Goal: Task Accomplishment & Management: Manage account settings

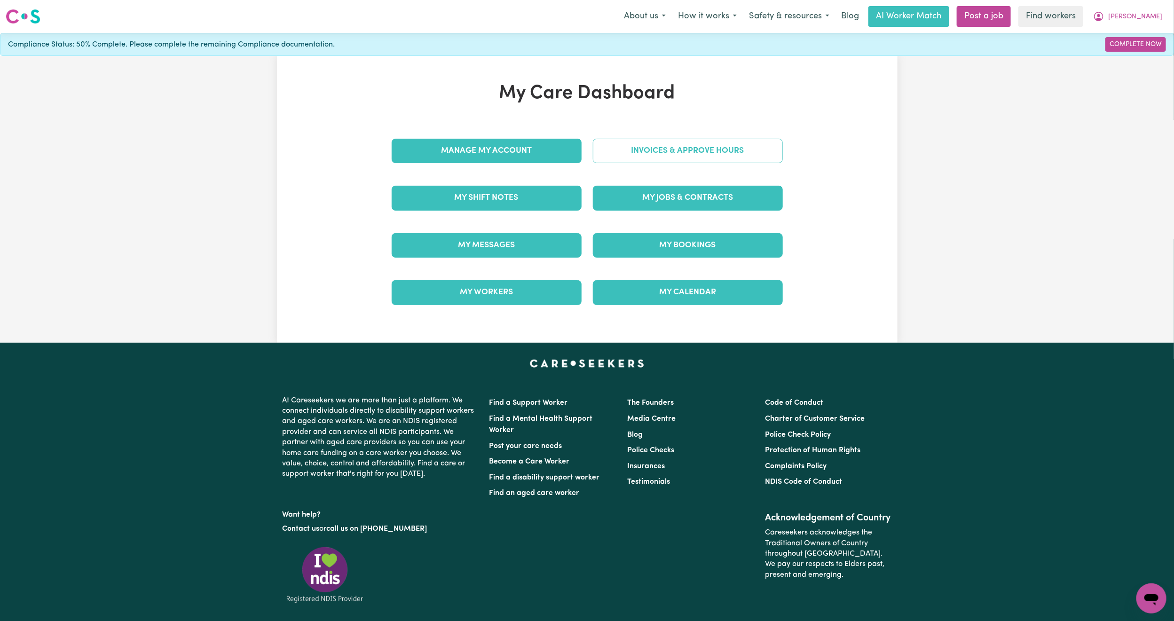
click at [632, 161] on link "Invoices & Approve Hours" at bounding box center [688, 151] width 190 height 24
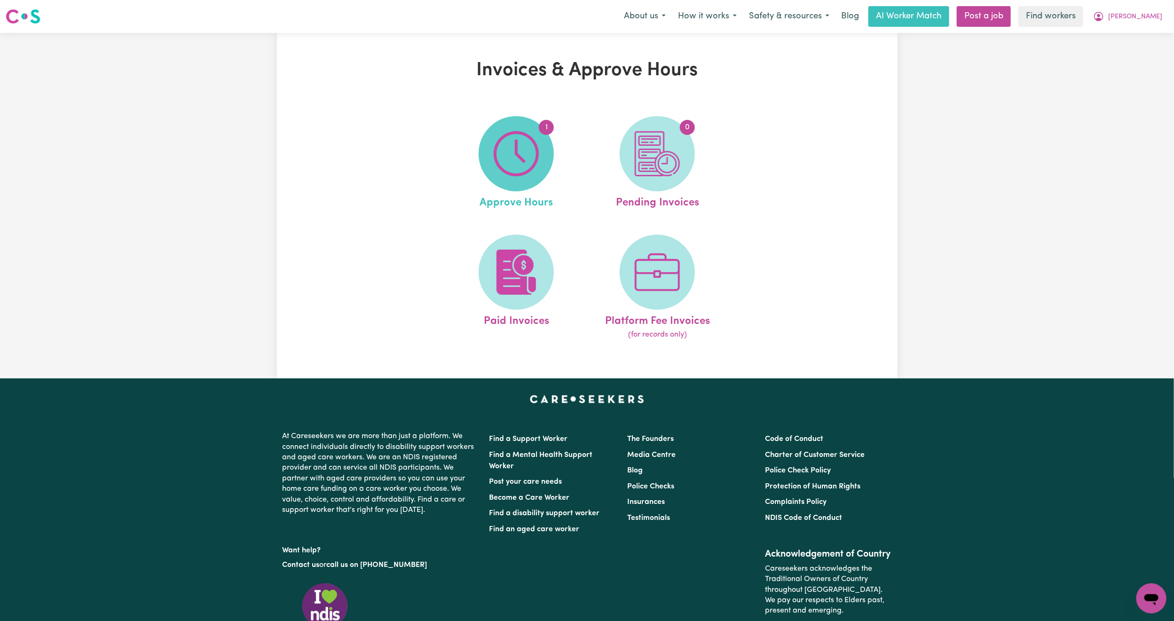
click at [521, 164] on img at bounding box center [516, 153] width 45 height 45
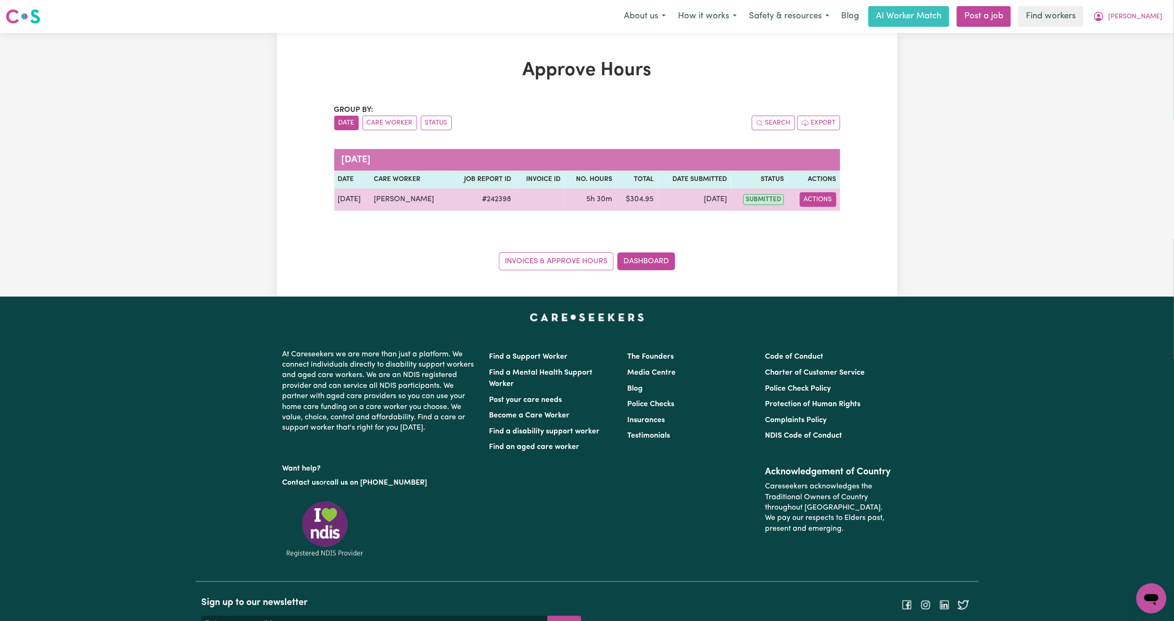
click at [814, 200] on button "Actions" at bounding box center [818, 199] width 37 height 15
click at [832, 218] on link "View Job Report" at bounding box center [841, 222] width 80 height 19
select select "pm"
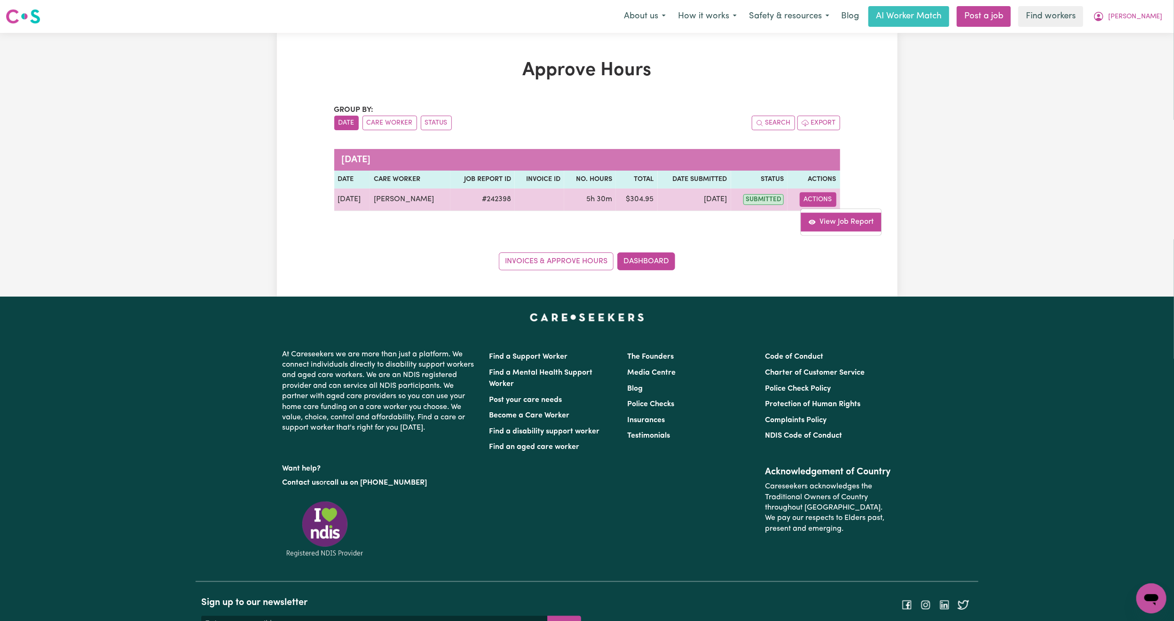
select select "pm"
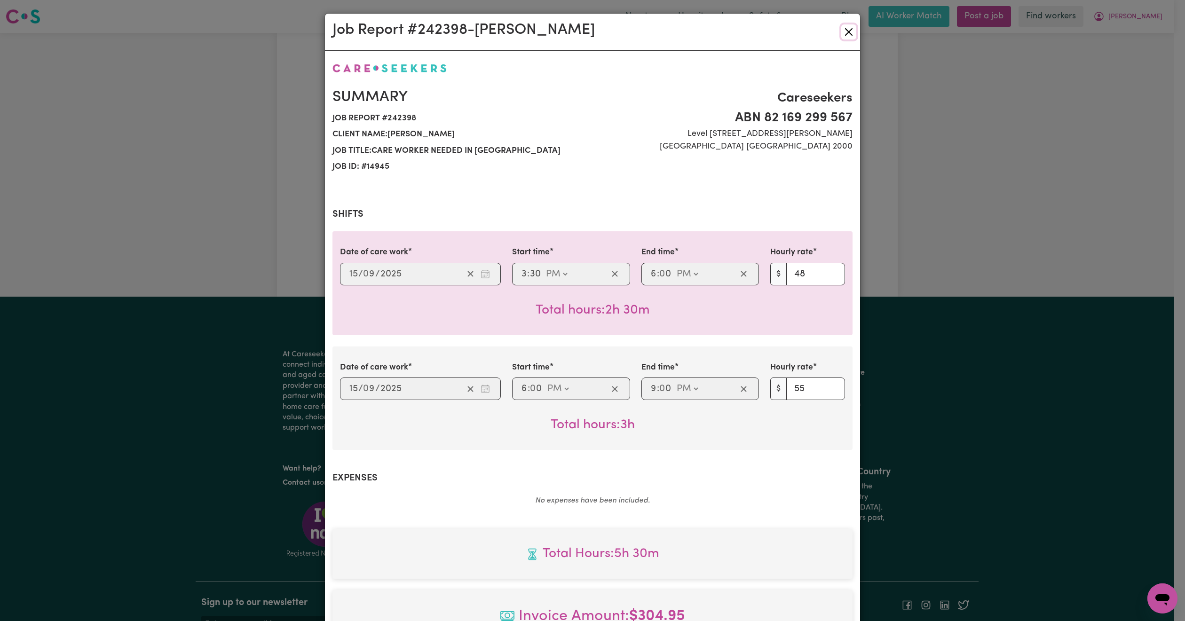
click at [842, 25] on button "Close" at bounding box center [848, 31] width 15 height 15
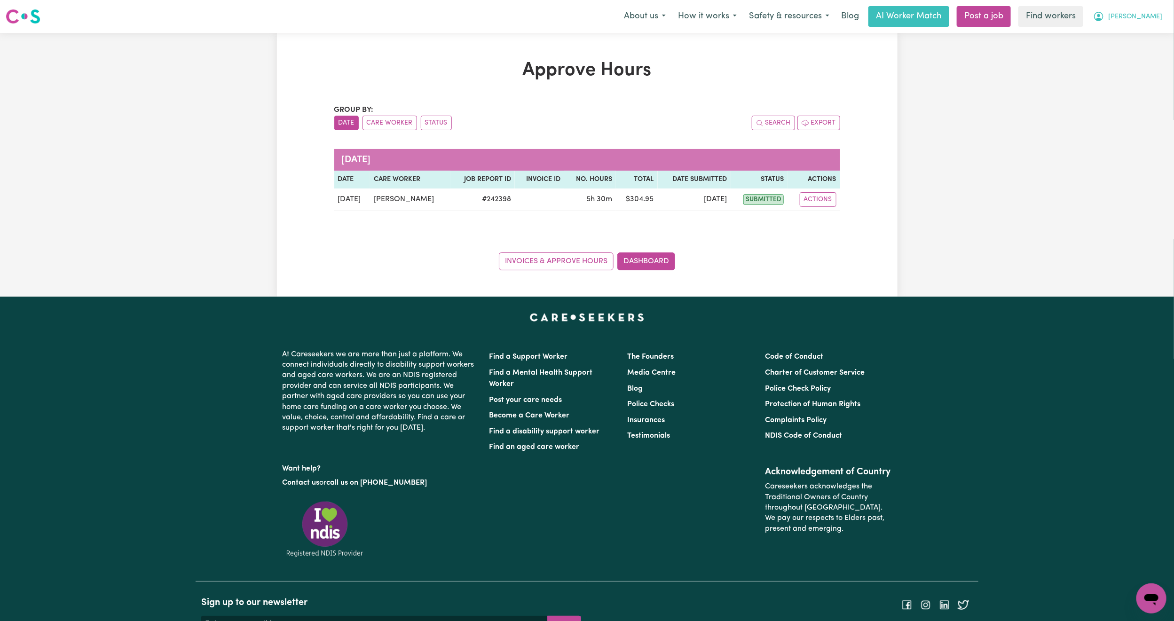
click at [1160, 10] on button "[PERSON_NAME]" at bounding box center [1127, 17] width 81 height 20
click at [1139, 34] on link "My Dashboard" at bounding box center [1131, 37] width 74 height 18
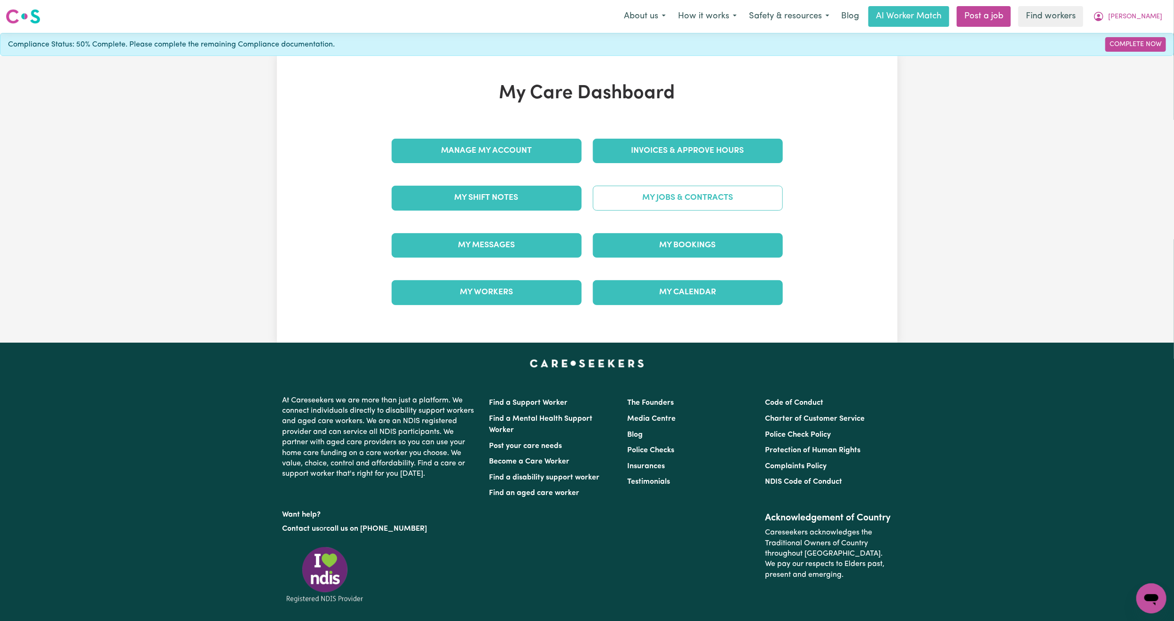
click at [673, 210] on link "My Jobs & Contracts" at bounding box center [688, 198] width 190 height 24
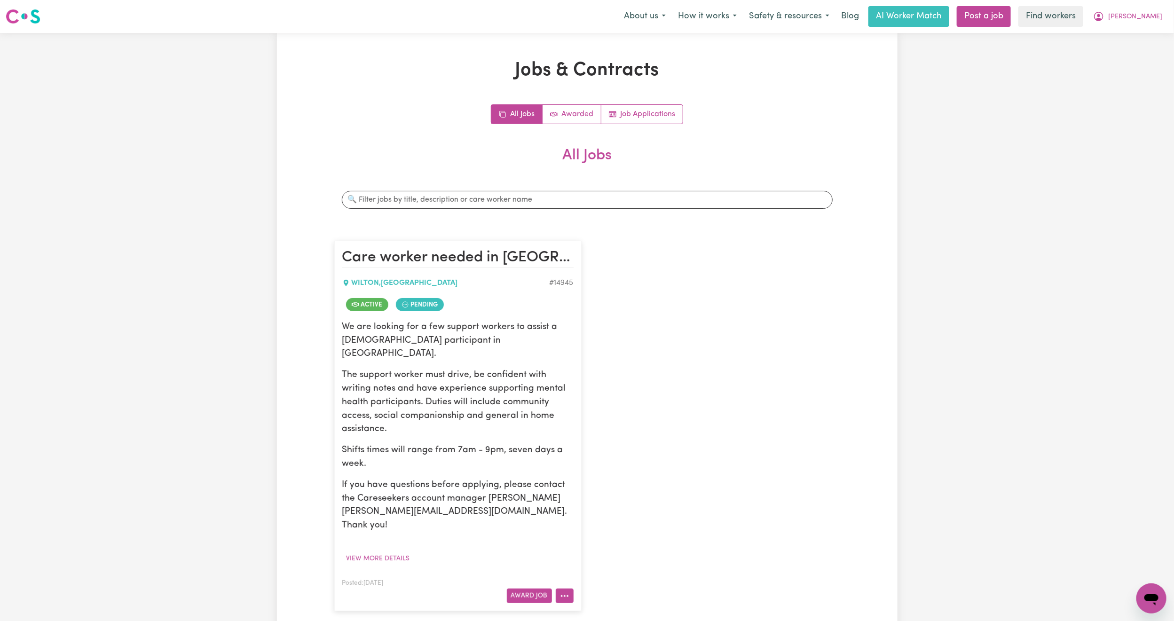
click at [563, 589] on button "More options" at bounding box center [565, 596] width 18 height 15
click at [615, 545] on link "Edit Job" at bounding box center [601, 554] width 91 height 19
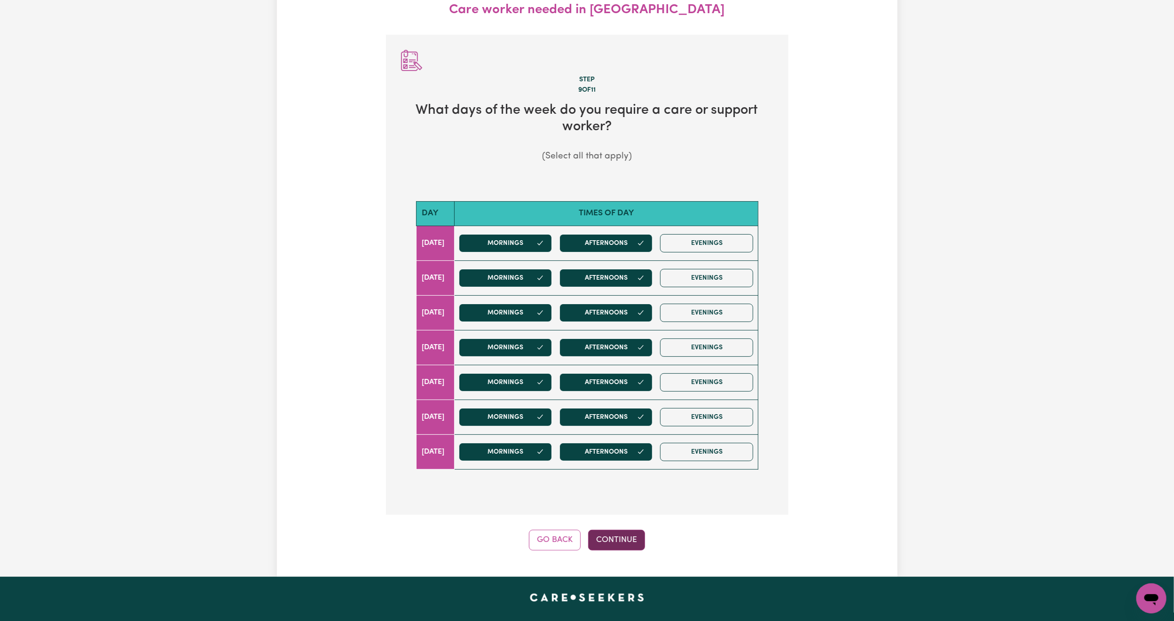
click at [611, 545] on button "Continue" at bounding box center [616, 540] width 57 height 21
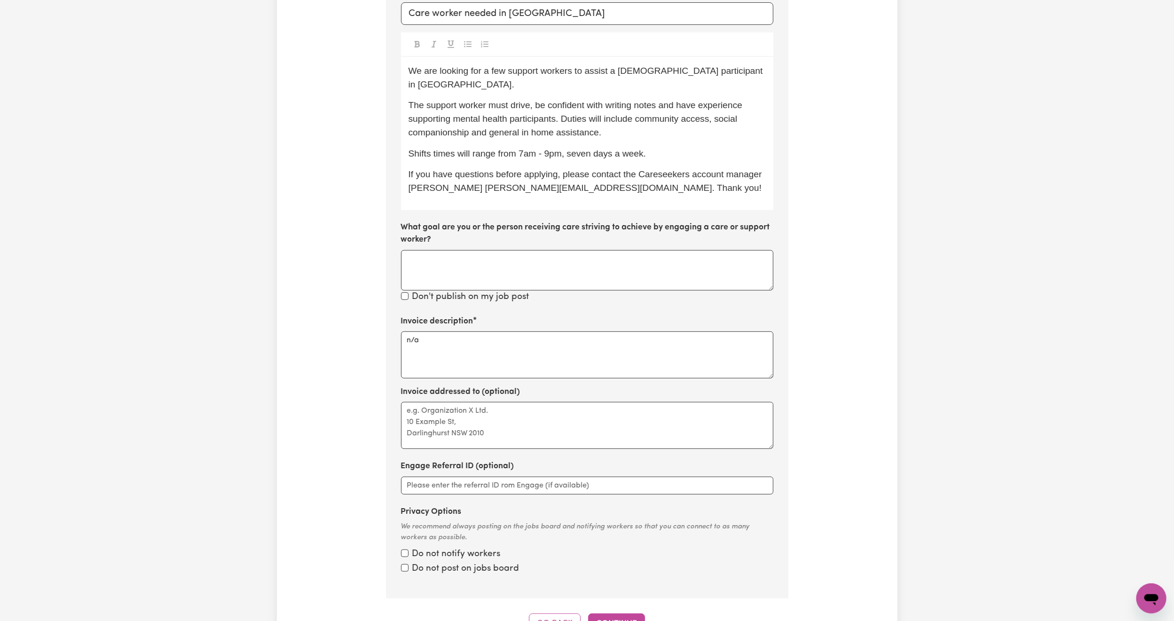
scroll to position [280, 0]
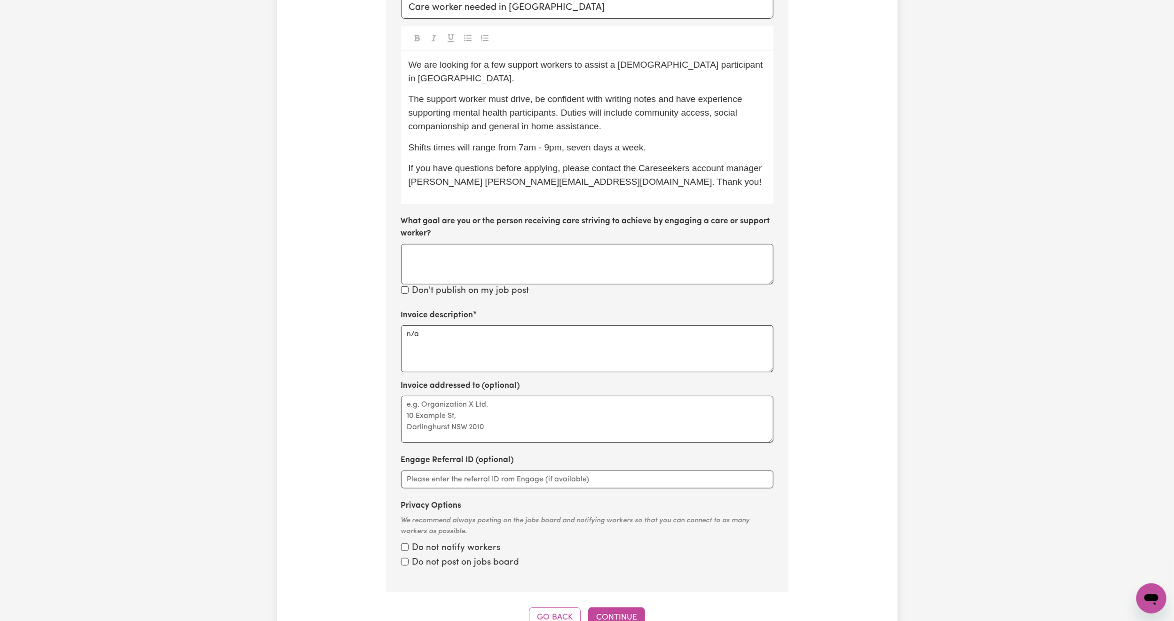
click at [460, 309] on div "Invoice description n/a" at bounding box center [587, 340] width 372 height 63
click at [457, 331] on textarea "n/a" at bounding box center [587, 348] width 372 height 47
click at [468, 338] on textarea "Invoice description" at bounding box center [587, 348] width 372 height 47
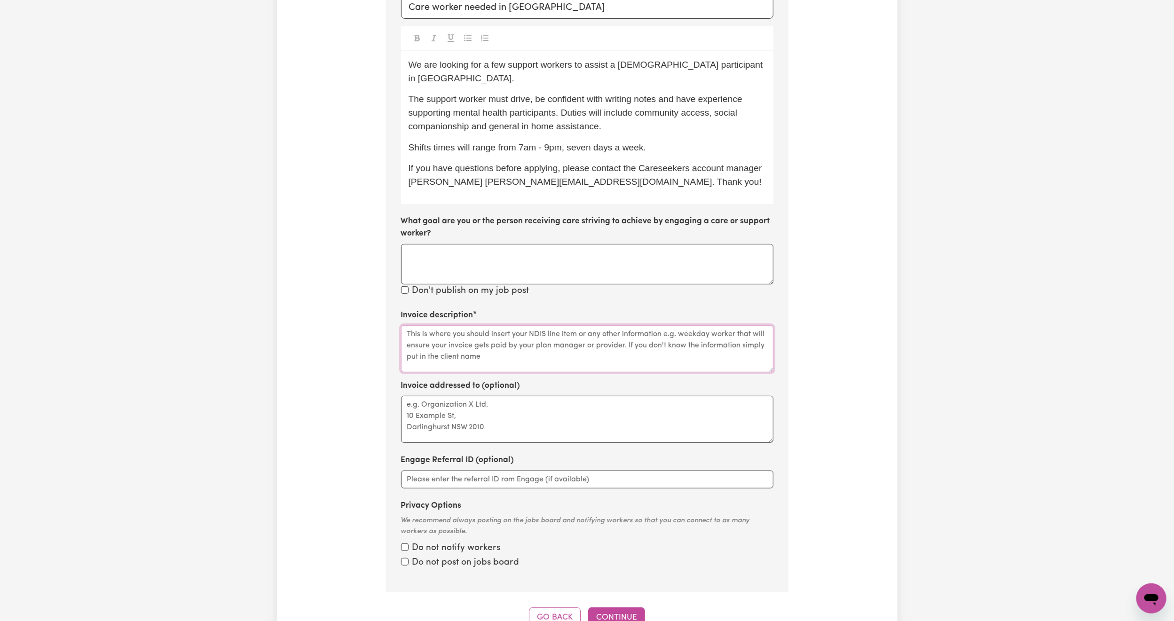
paste textarea "04_104_0125_6_1"
click at [499, 325] on textarea "04_104_0125_6_1" at bounding box center [587, 348] width 372 height 47
type textarea "04_104_0125_6_1"
click at [624, 608] on button "Continue" at bounding box center [616, 618] width 57 height 21
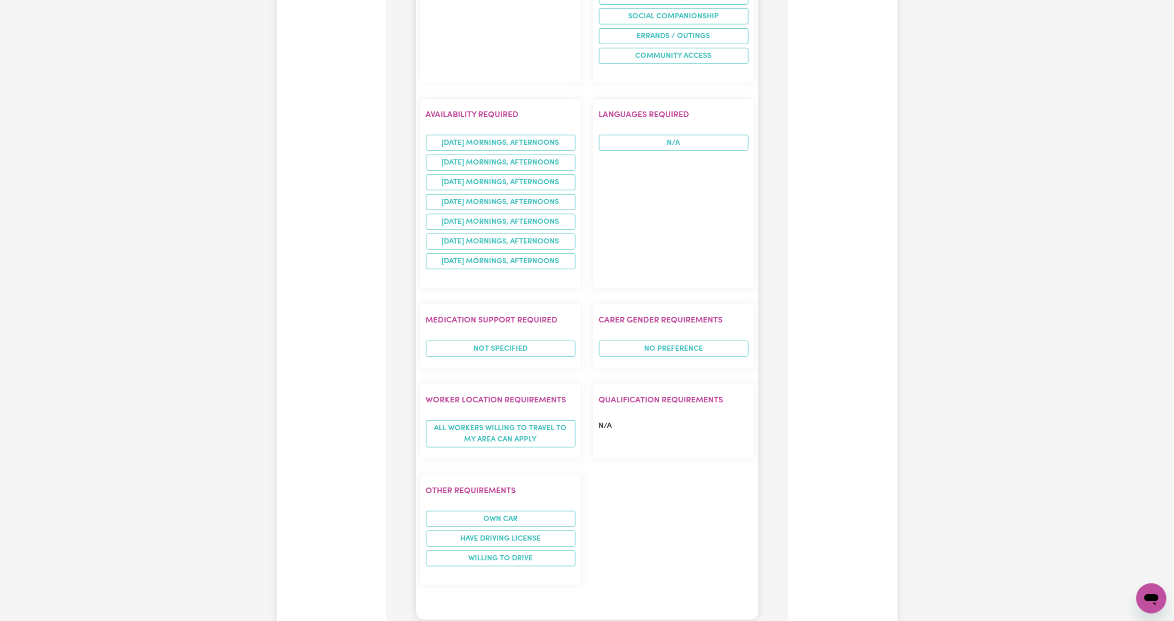
scroll to position [1056, 0]
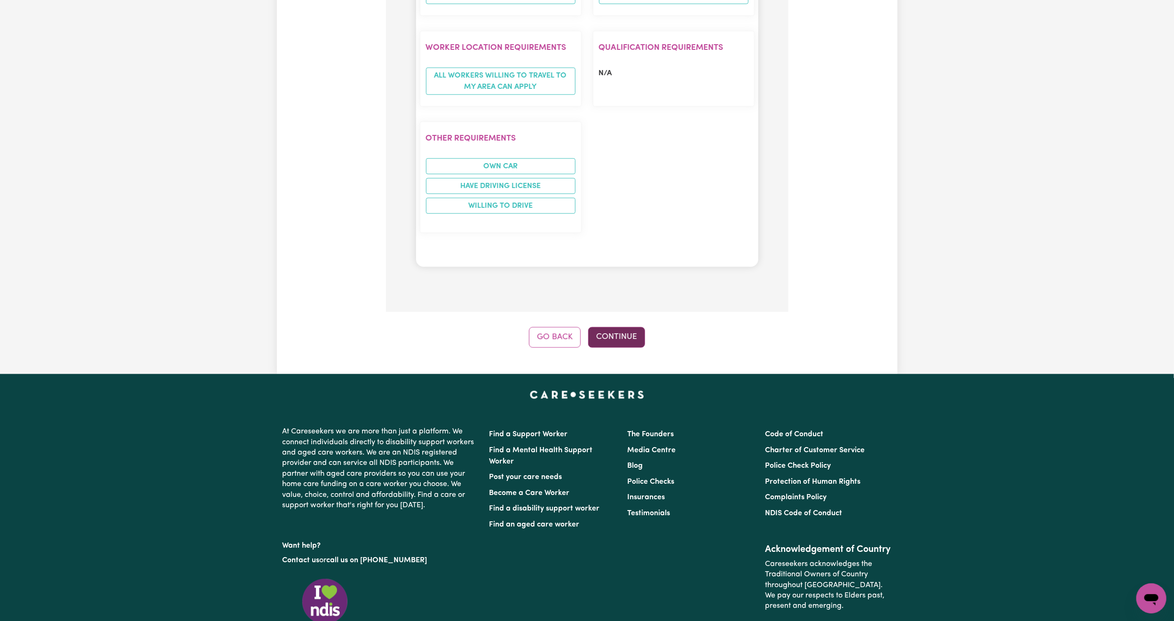
click at [623, 327] on button "Continue" at bounding box center [616, 337] width 57 height 21
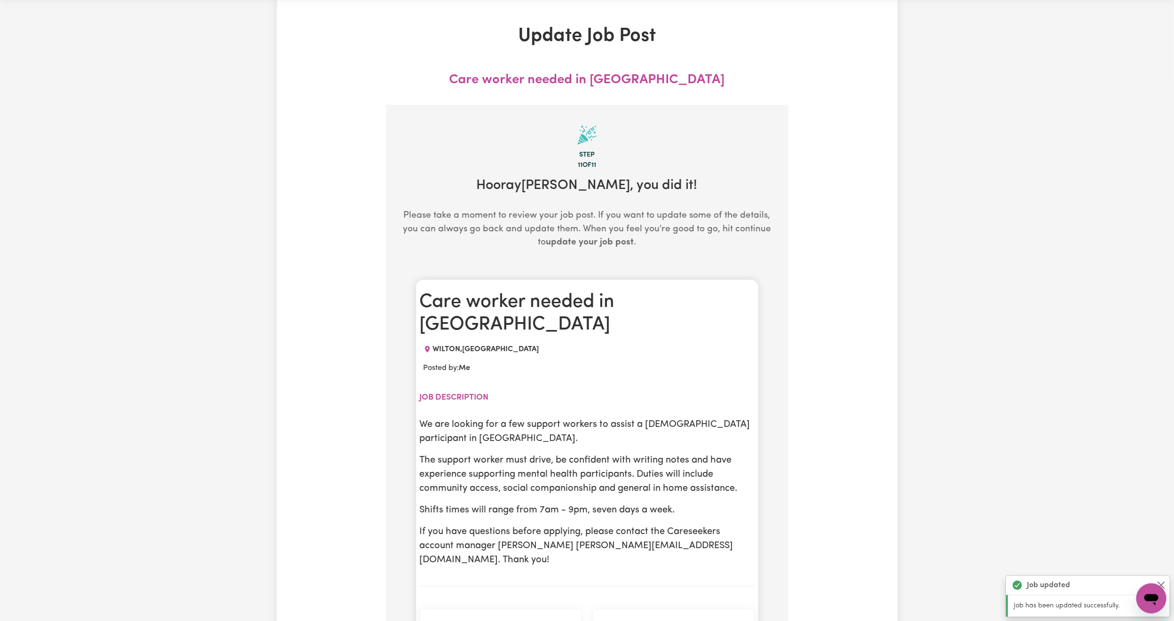
scroll to position [0, 0]
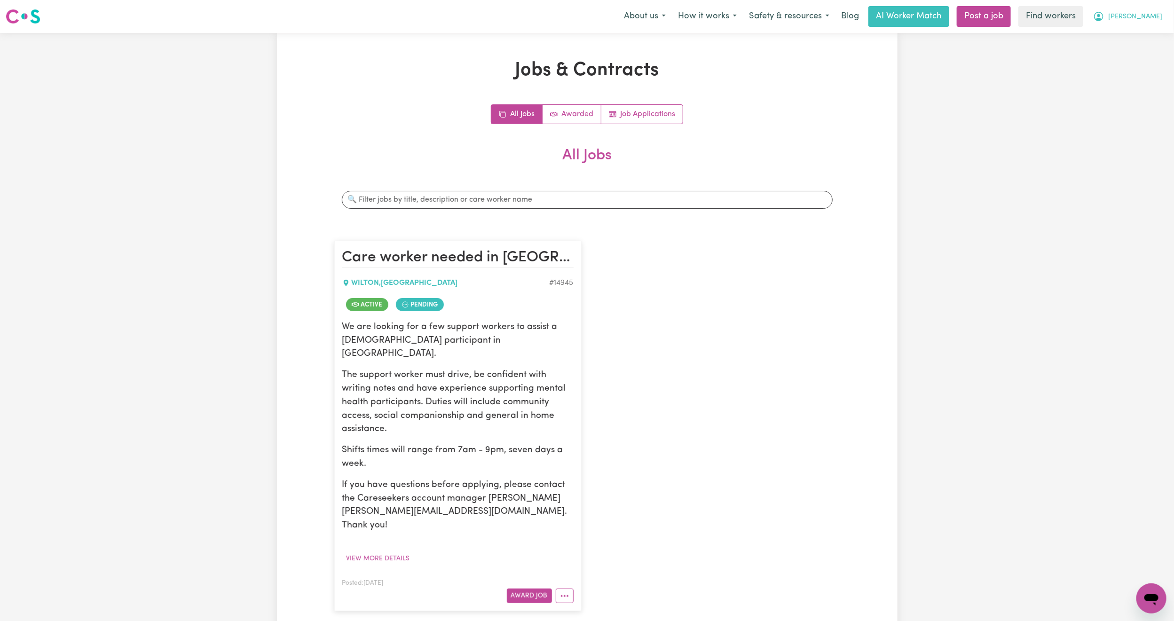
click at [1157, 16] on span "[PERSON_NAME]" at bounding box center [1135, 17] width 54 height 10
click at [1144, 37] on link "My Dashboard" at bounding box center [1131, 37] width 74 height 18
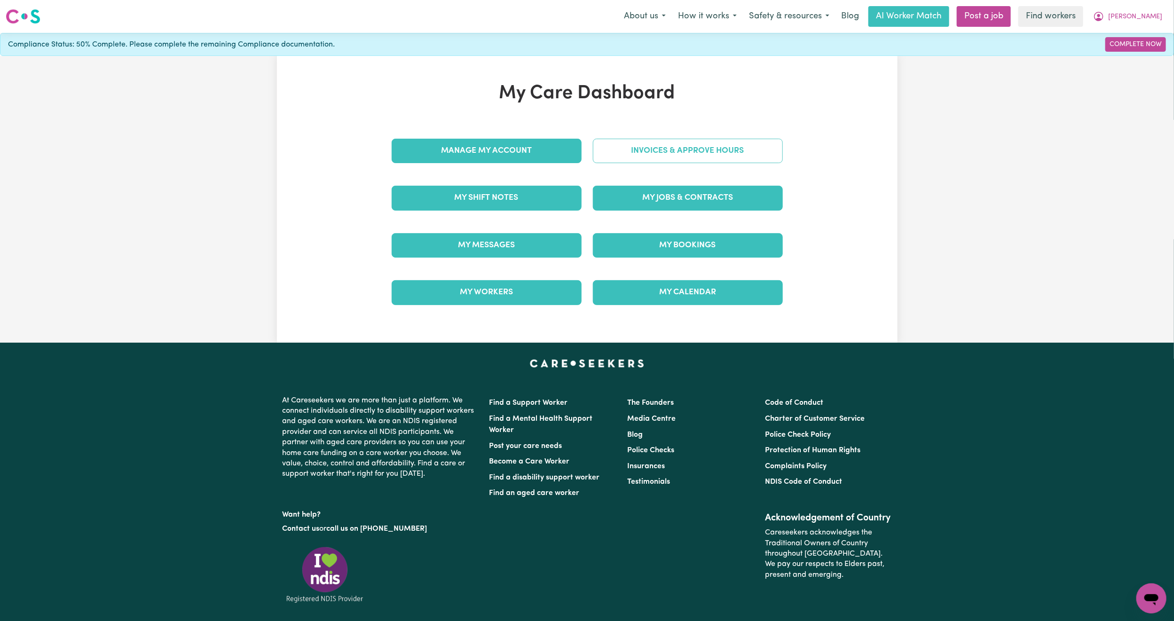
drag, startPoint x: 783, startPoint y: 168, endPoint x: 742, endPoint y: 148, distance: 45.6
click at [780, 166] on div "Invoices & Approve Hours" at bounding box center [687, 150] width 201 height 47
click at [742, 148] on link "Invoices & Approve Hours" at bounding box center [688, 151] width 190 height 24
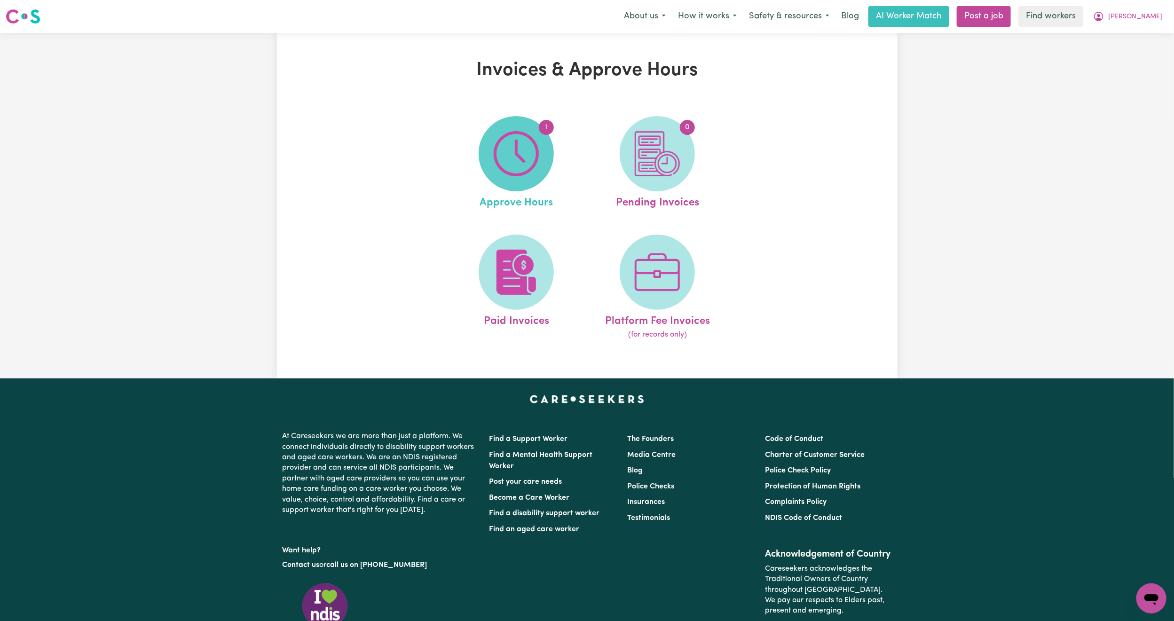
click at [523, 169] on img at bounding box center [516, 153] width 45 height 45
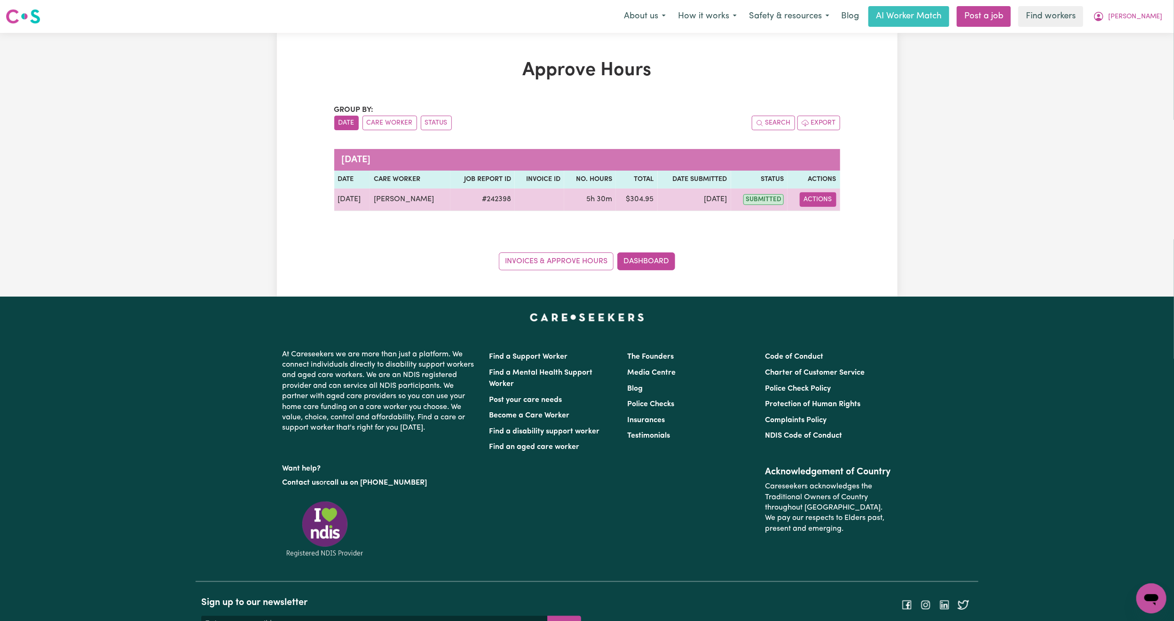
click at [820, 205] on button "Actions" at bounding box center [818, 199] width 37 height 15
click at [487, 200] on td "# 242398" at bounding box center [482, 200] width 64 height 23
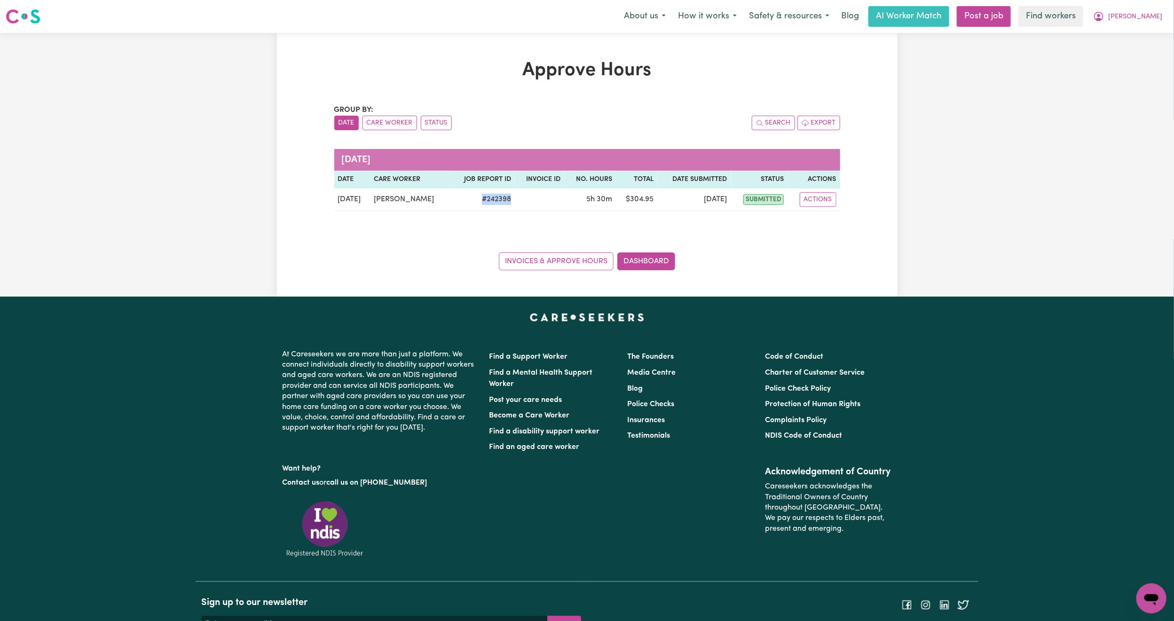
copy td "# 242398"
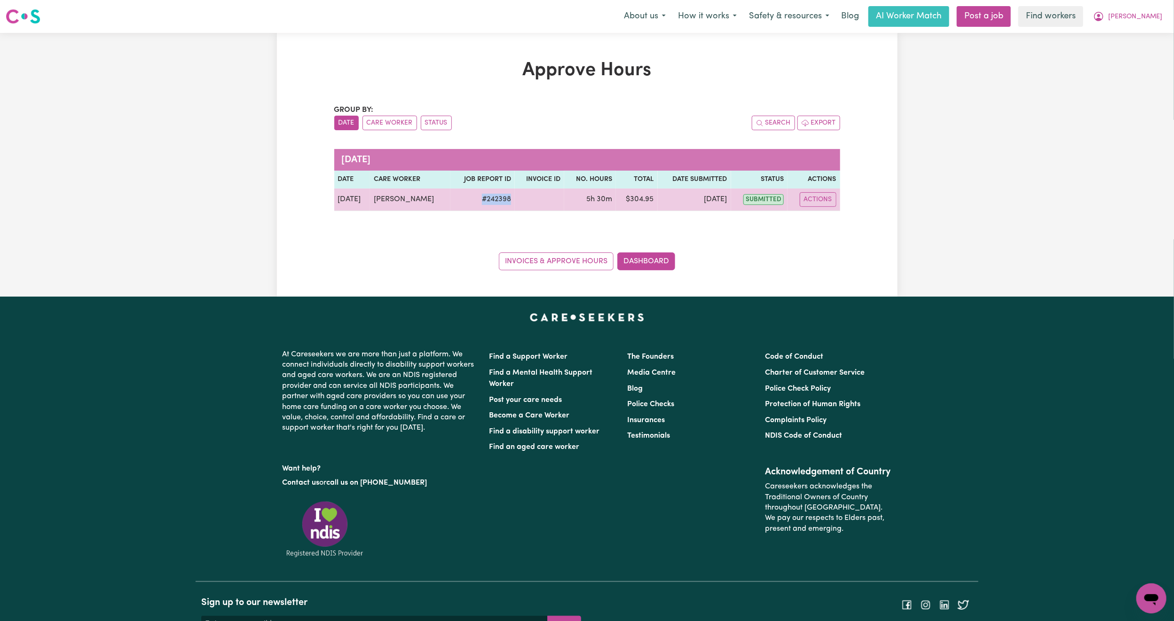
click at [492, 199] on td "# 242398" at bounding box center [482, 200] width 64 height 23
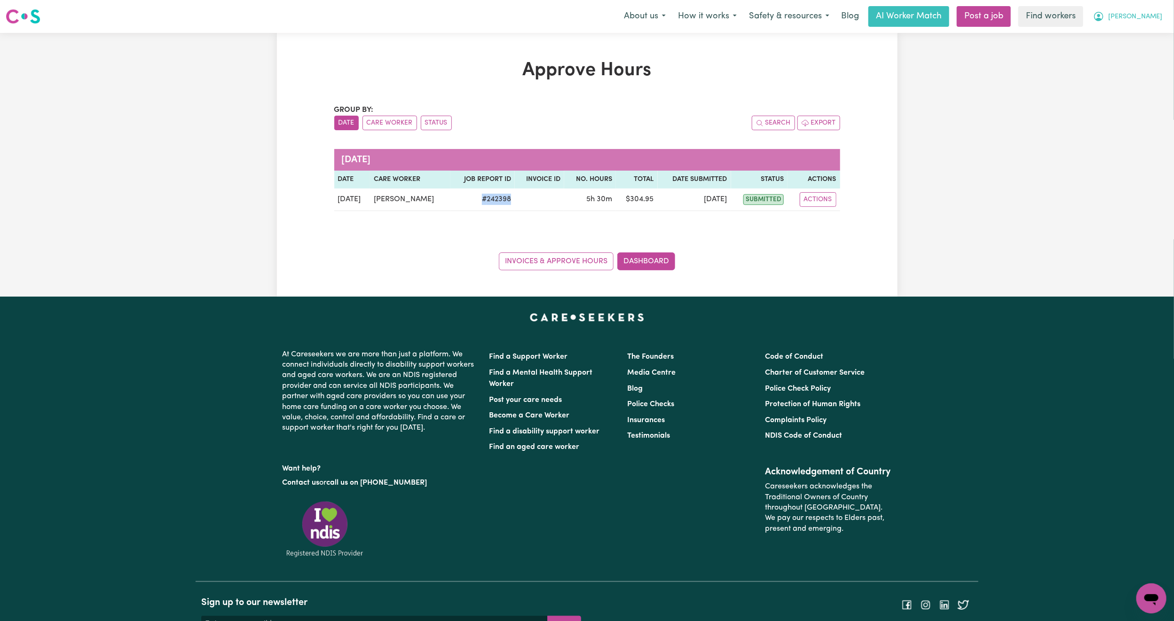
click at [1149, 24] on button "[PERSON_NAME]" at bounding box center [1127, 17] width 81 height 20
click at [1145, 54] on link "Logout" at bounding box center [1131, 54] width 74 height 18
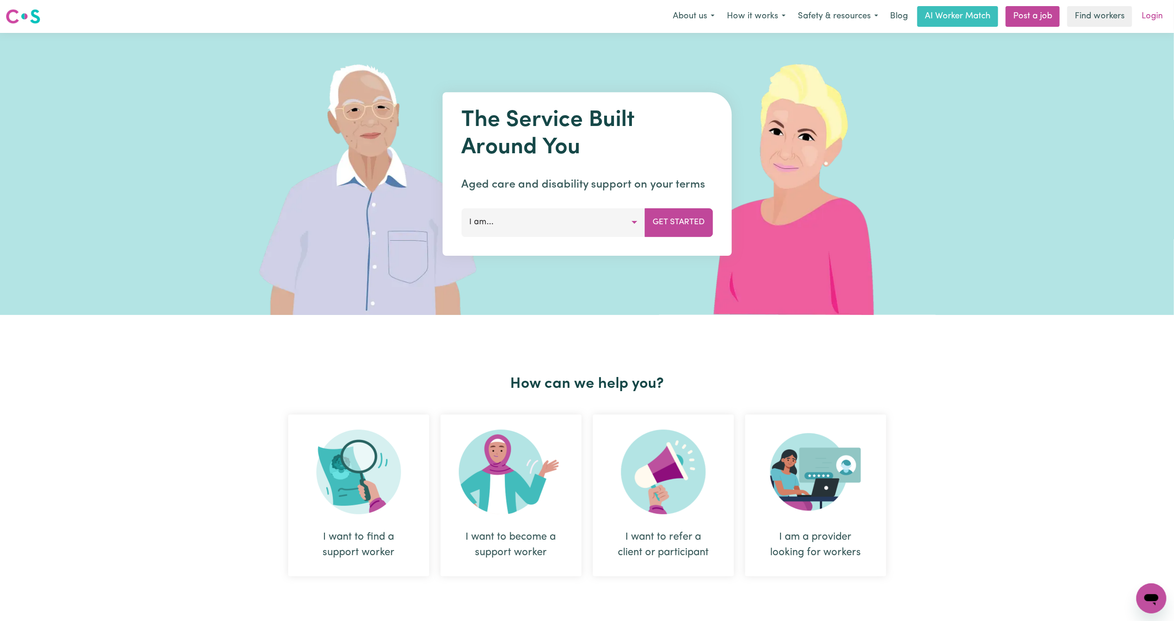
click at [1147, 18] on link "Login" at bounding box center [1152, 16] width 32 height 21
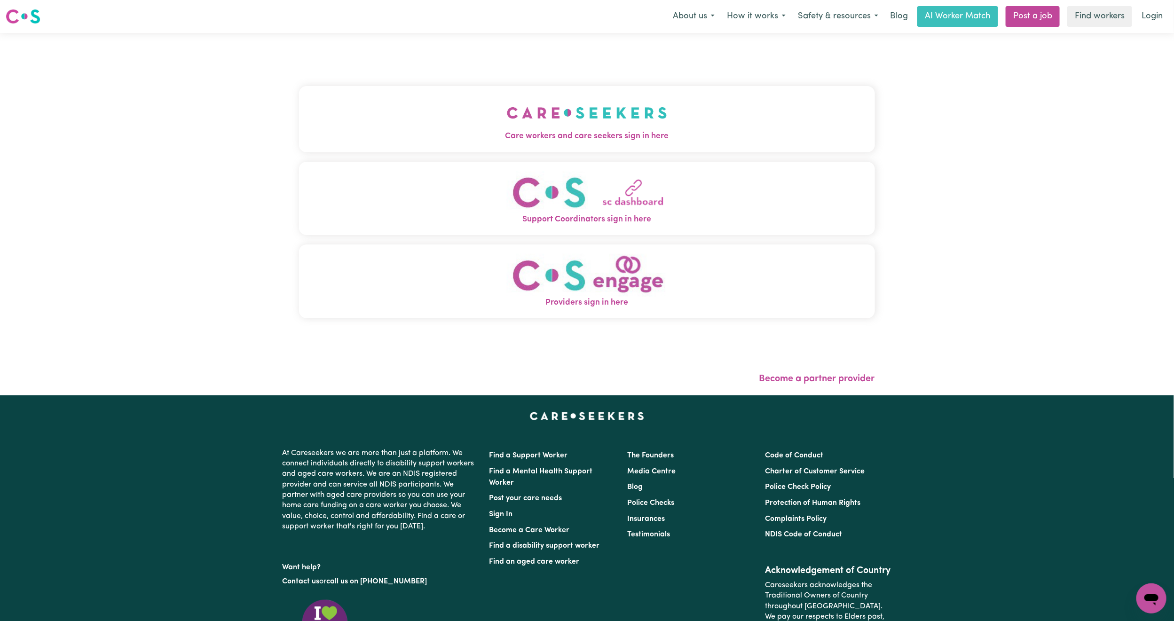
click at [507, 122] on img "Care workers and care seekers sign in here" at bounding box center [587, 112] width 160 height 35
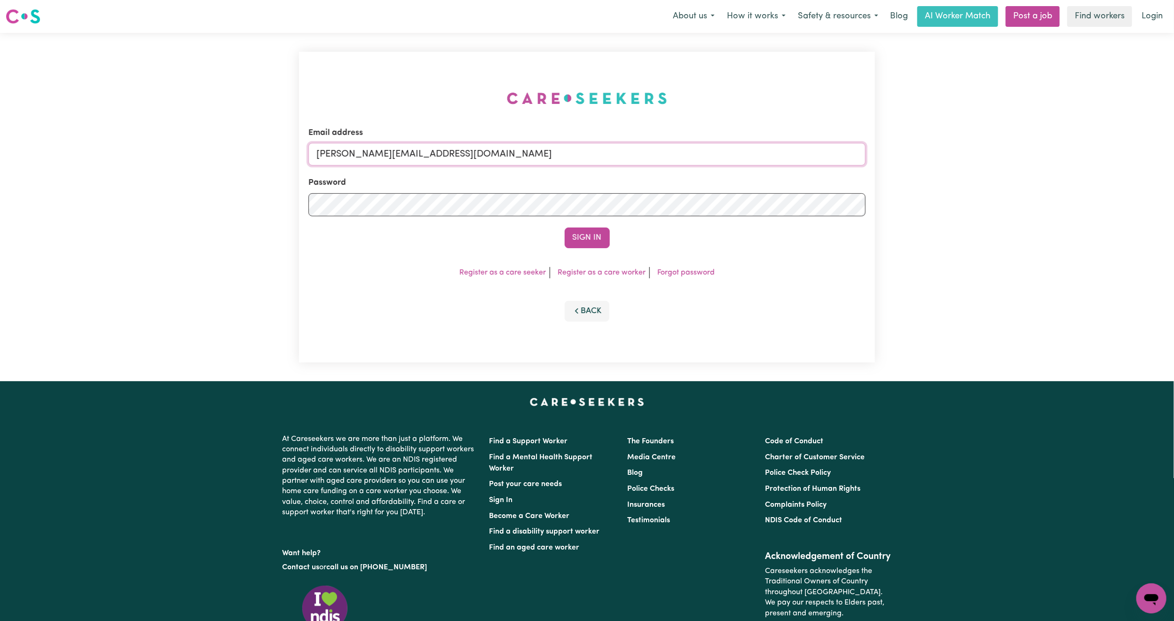
click at [393, 156] on input "[PERSON_NAME][EMAIL_ADDRESS][DOMAIN_NAME]" at bounding box center [586, 154] width 557 height 23
drag, startPoint x: 366, startPoint y: 153, endPoint x: 609, endPoint y: 179, distance: 245.0
click at [609, 179] on form "Email address [EMAIL_ADDRESS][PERSON_NAME][DOMAIN_NAME] Password Sign In" at bounding box center [586, 187] width 557 height 121
type input "superuser~[EMAIL_ADDRESS][DOMAIN_NAME]"
click at [591, 236] on button "Sign In" at bounding box center [587, 238] width 45 height 21
